Goal: Task Accomplishment & Management: Manage account settings

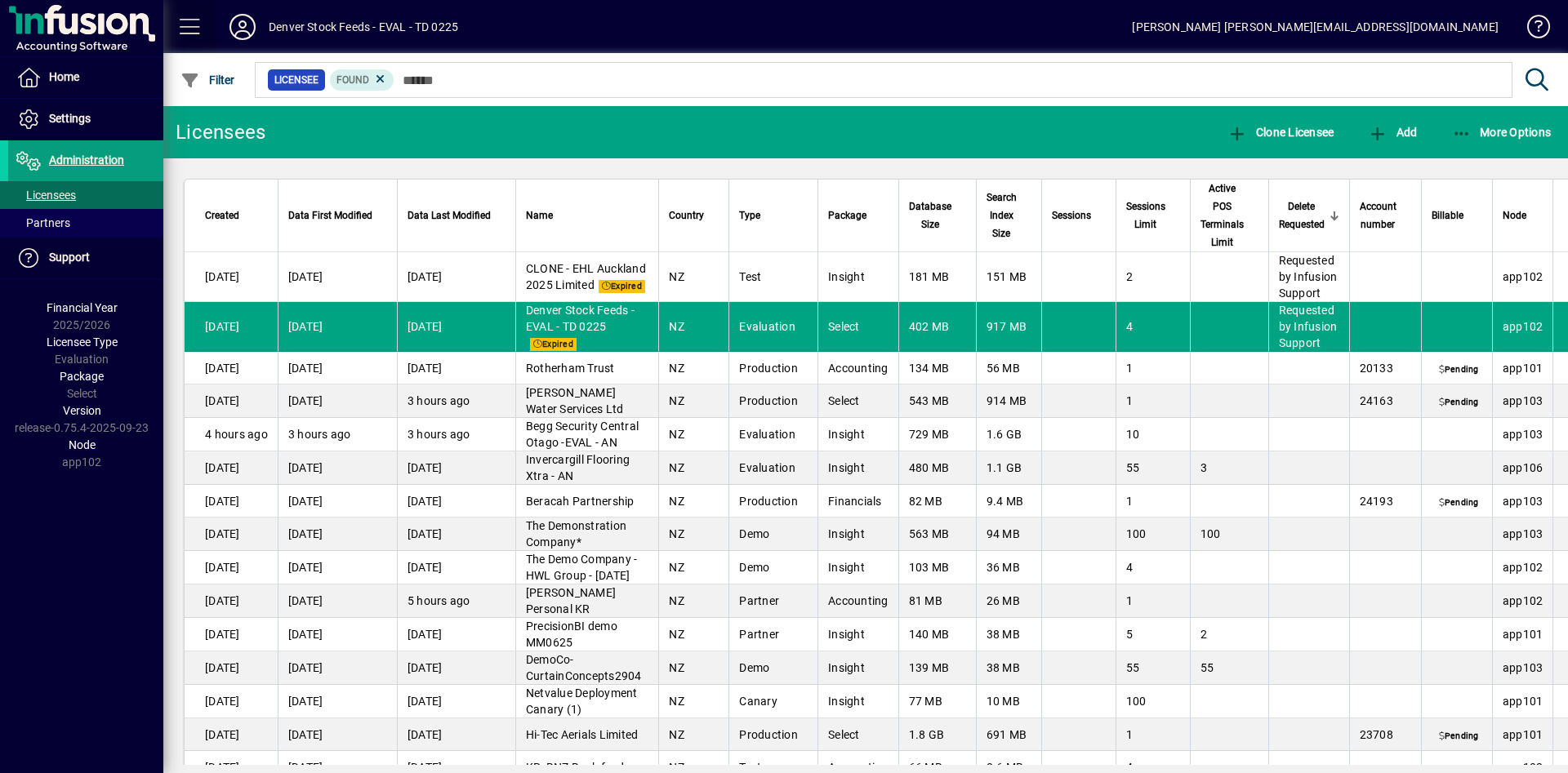
click at [186, 27] on span at bounding box center [190, 27] width 39 height 39
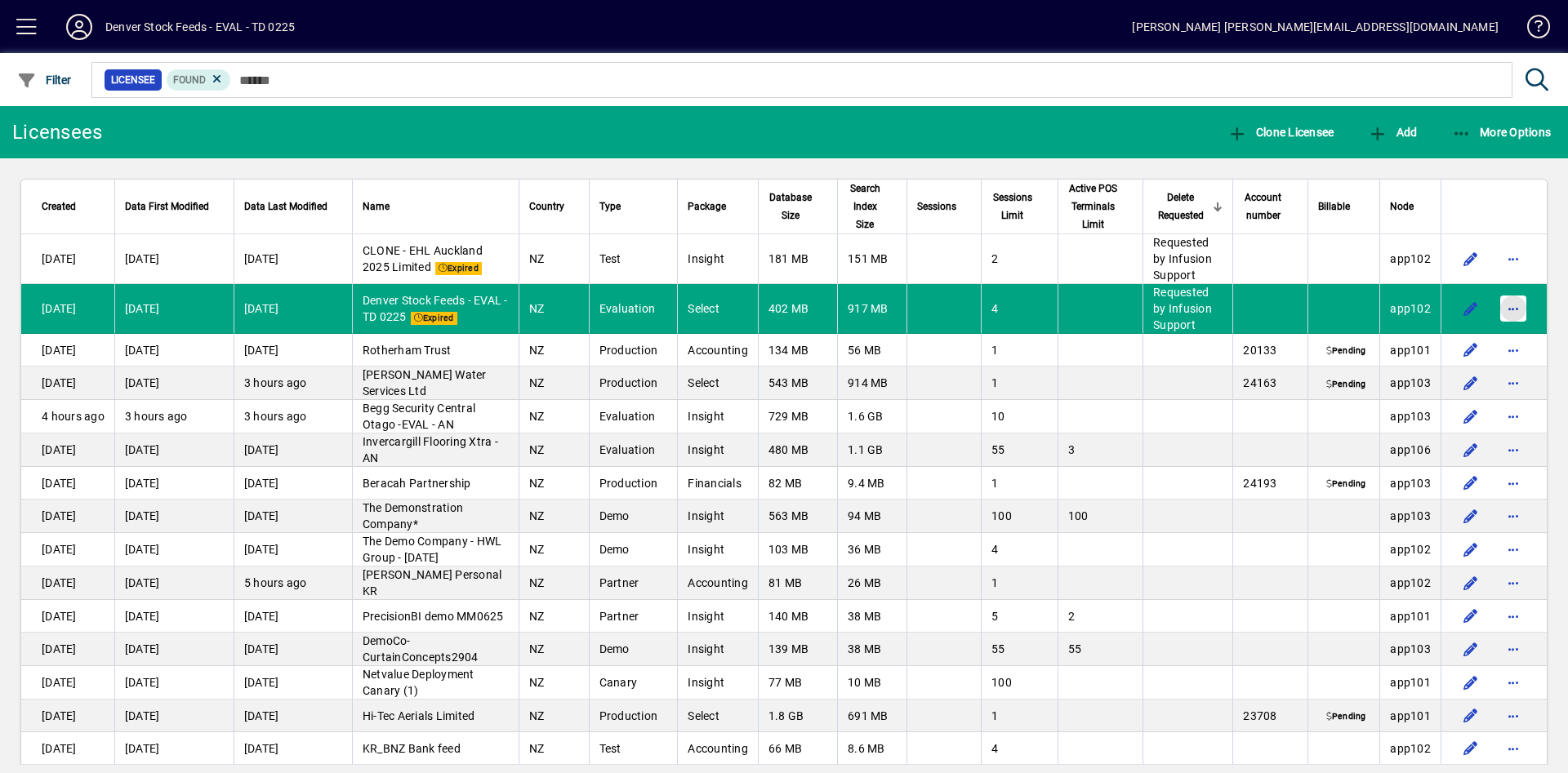
click at [1503, 300] on span "button" at bounding box center [1514, 308] width 39 height 39
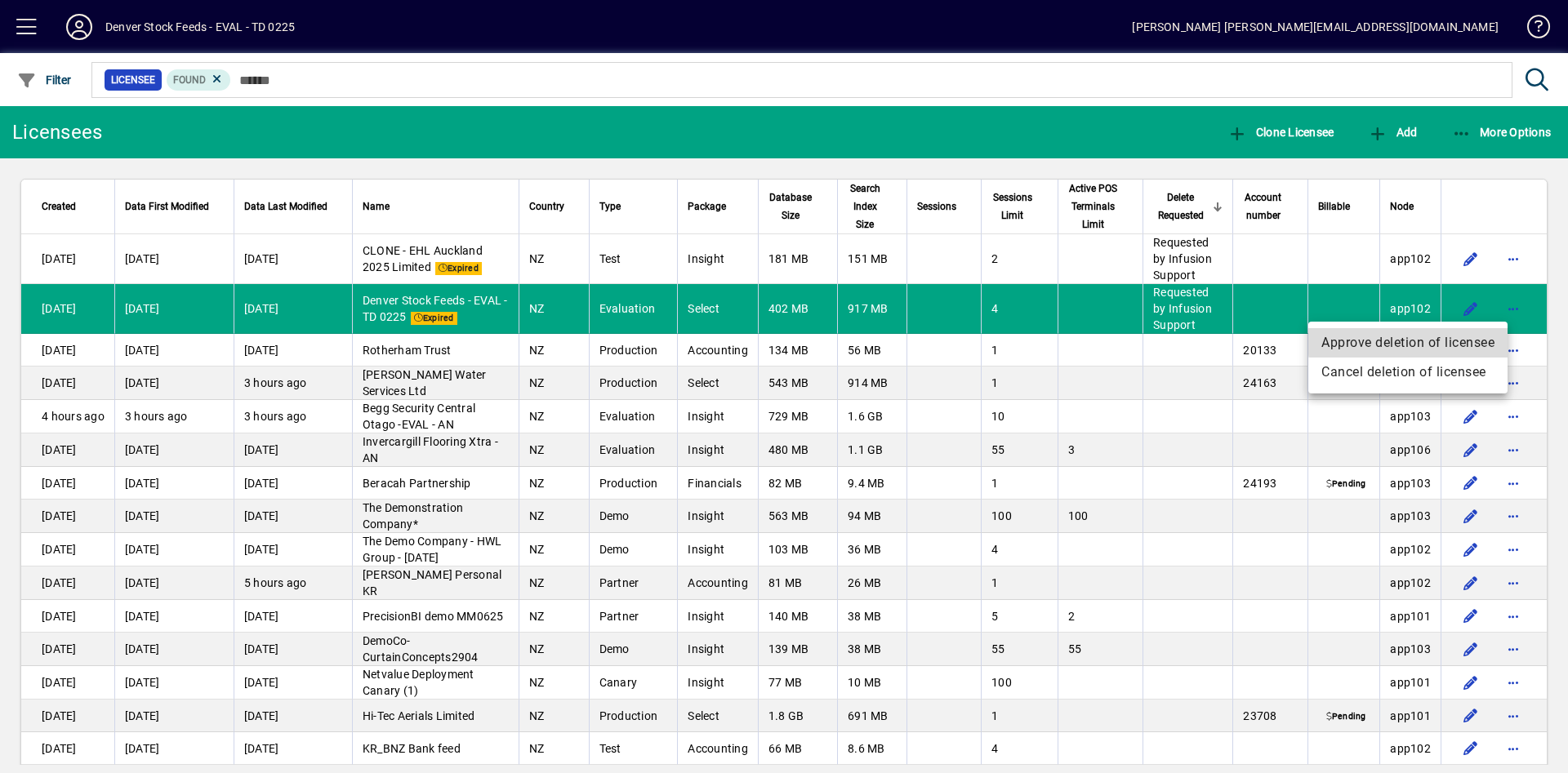
click at [1436, 340] on span "Approve deletion of licensee" at bounding box center [1408, 343] width 173 height 20
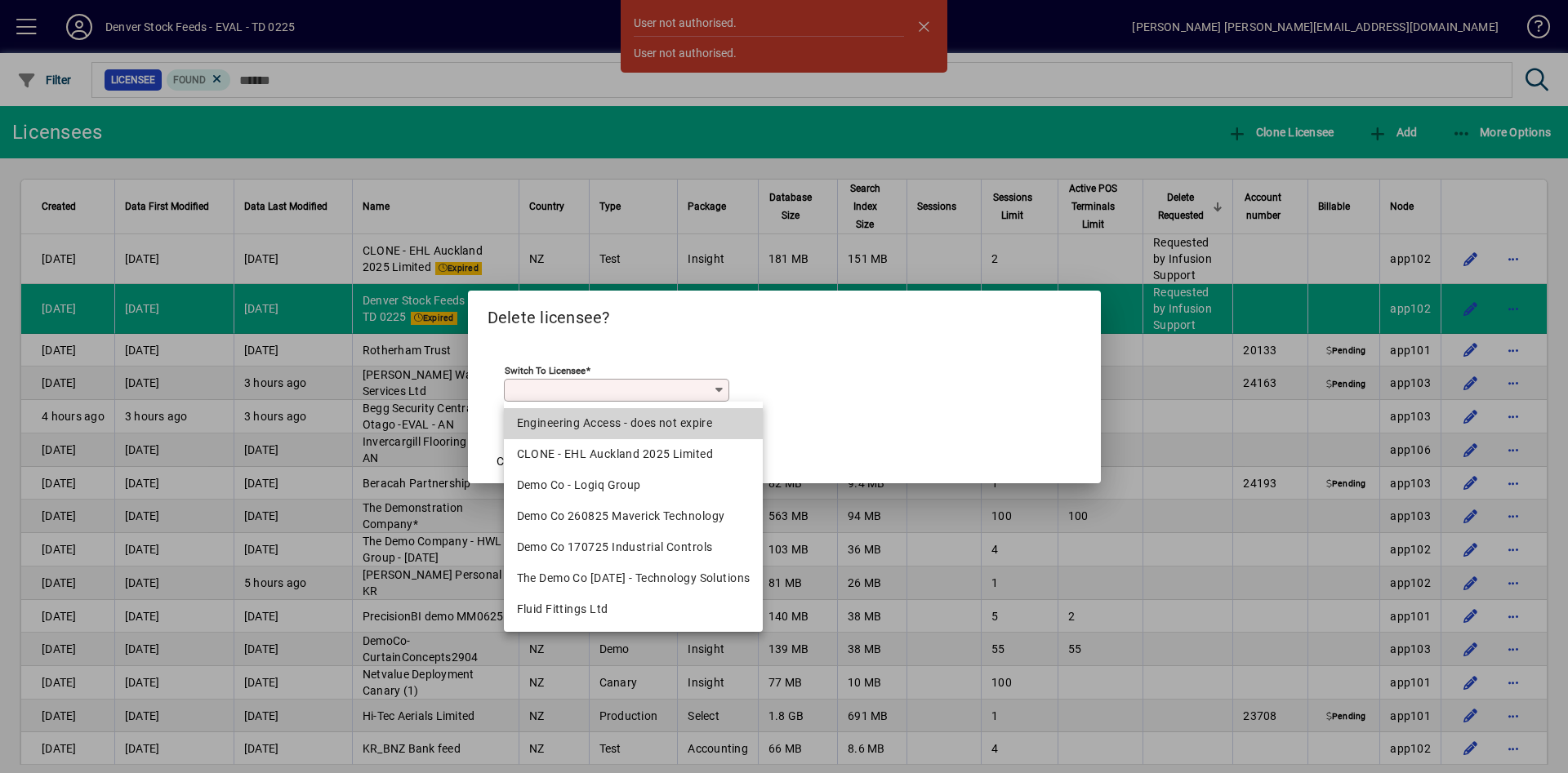
click at [681, 423] on div "Engineering Access - does not expire" at bounding box center [634, 423] width 234 height 17
type input "**********"
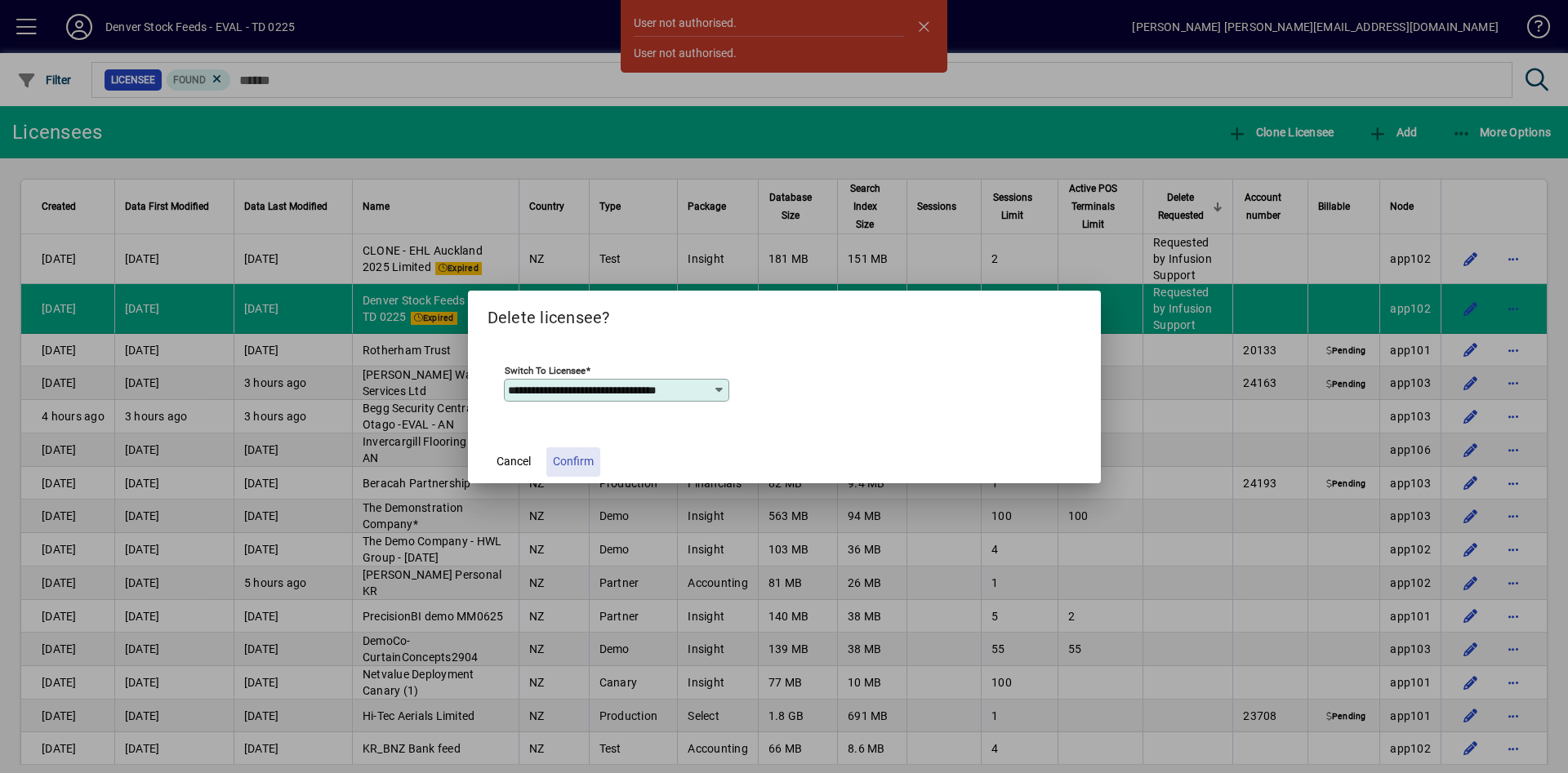
click at [582, 466] on span "Confirm" at bounding box center [573, 461] width 41 height 17
